Goal: Information Seeking & Learning: Check status

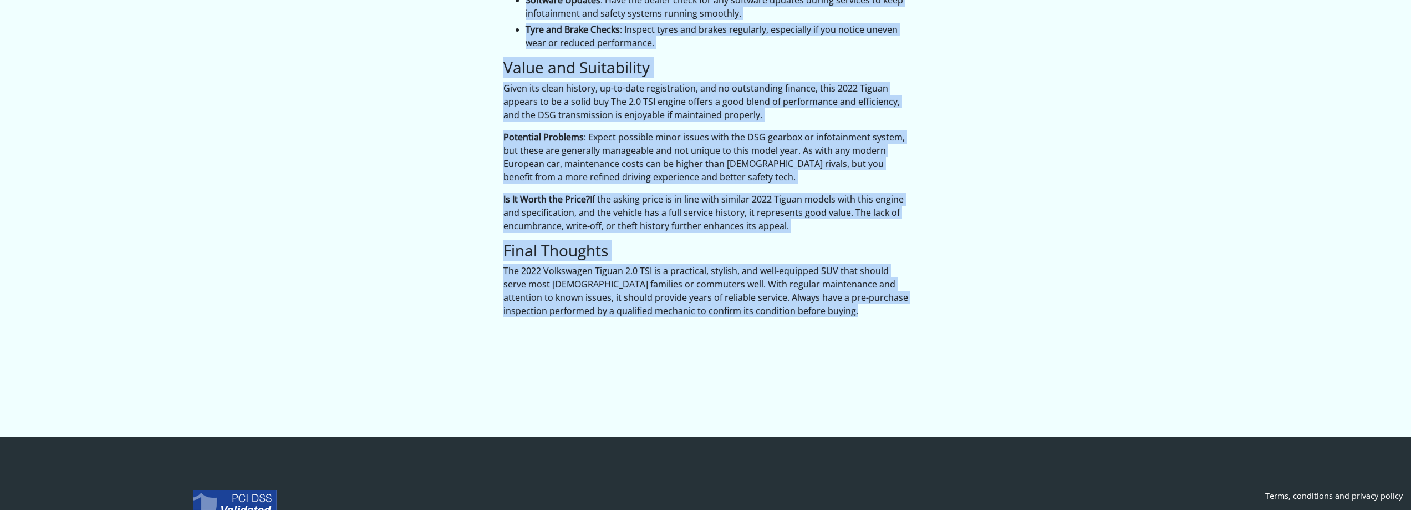
scroll to position [1528, 0]
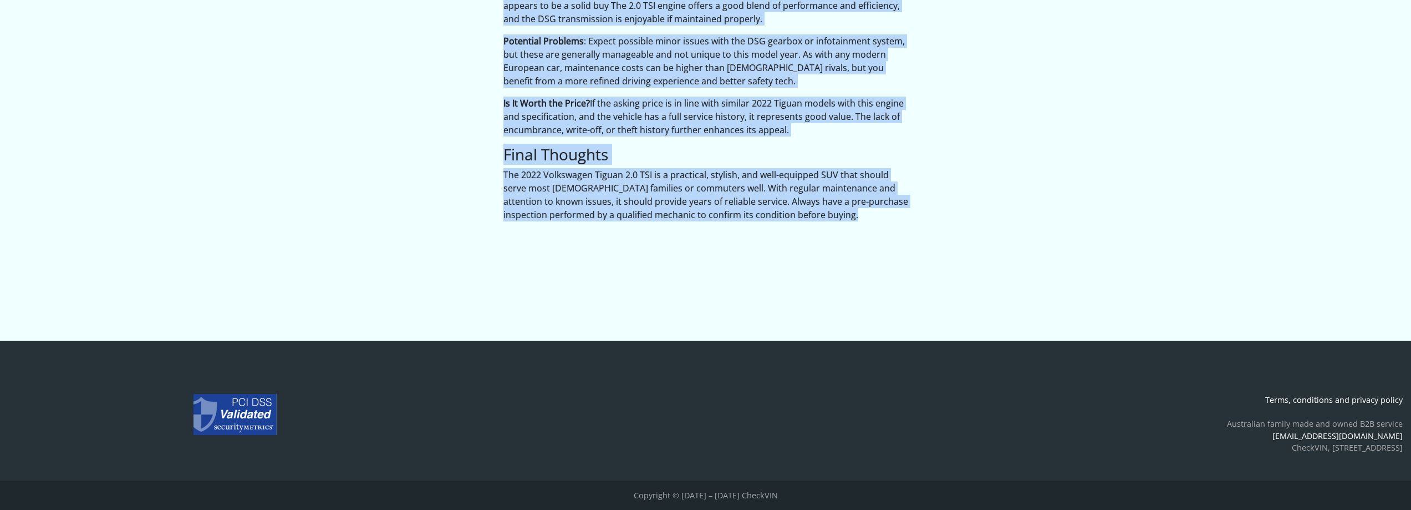
drag, startPoint x: 504, startPoint y: 66, endPoint x: 678, endPoint y: 311, distance: 300.7
copy div "Search report on WVGZZZ5NZNW514591 Generated 4 September 2025 utilising Austral…"
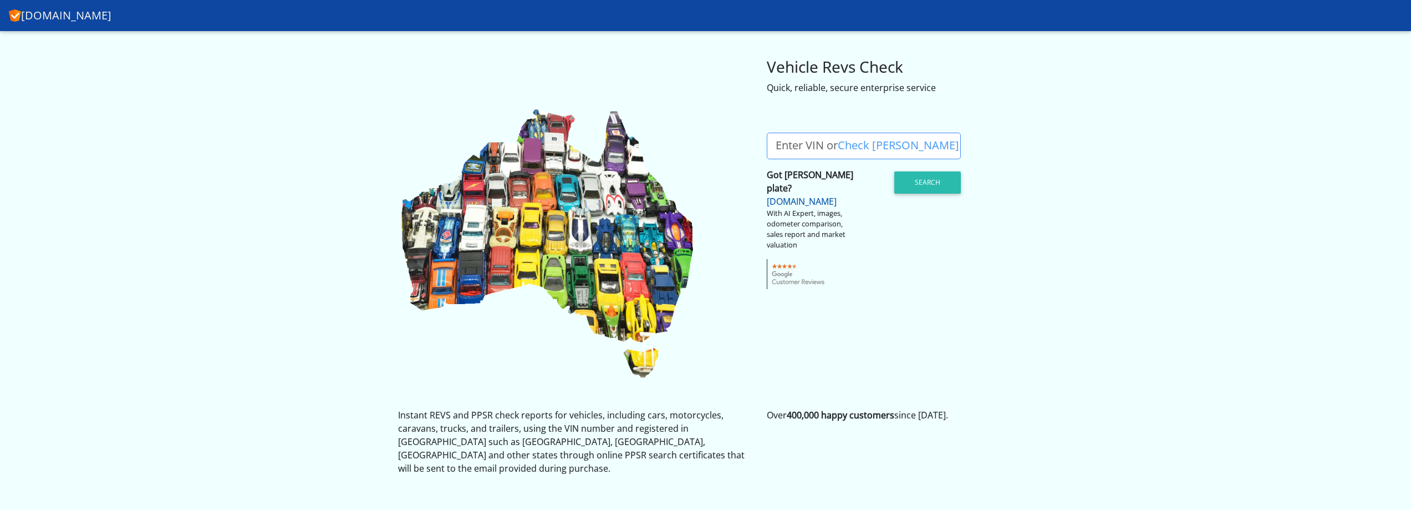
click at [789, 195] on link "[DOMAIN_NAME]" at bounding box center [802, 201] width 70 height 12
